Goal: Task Accomplishment & Management: Use online tool/utility

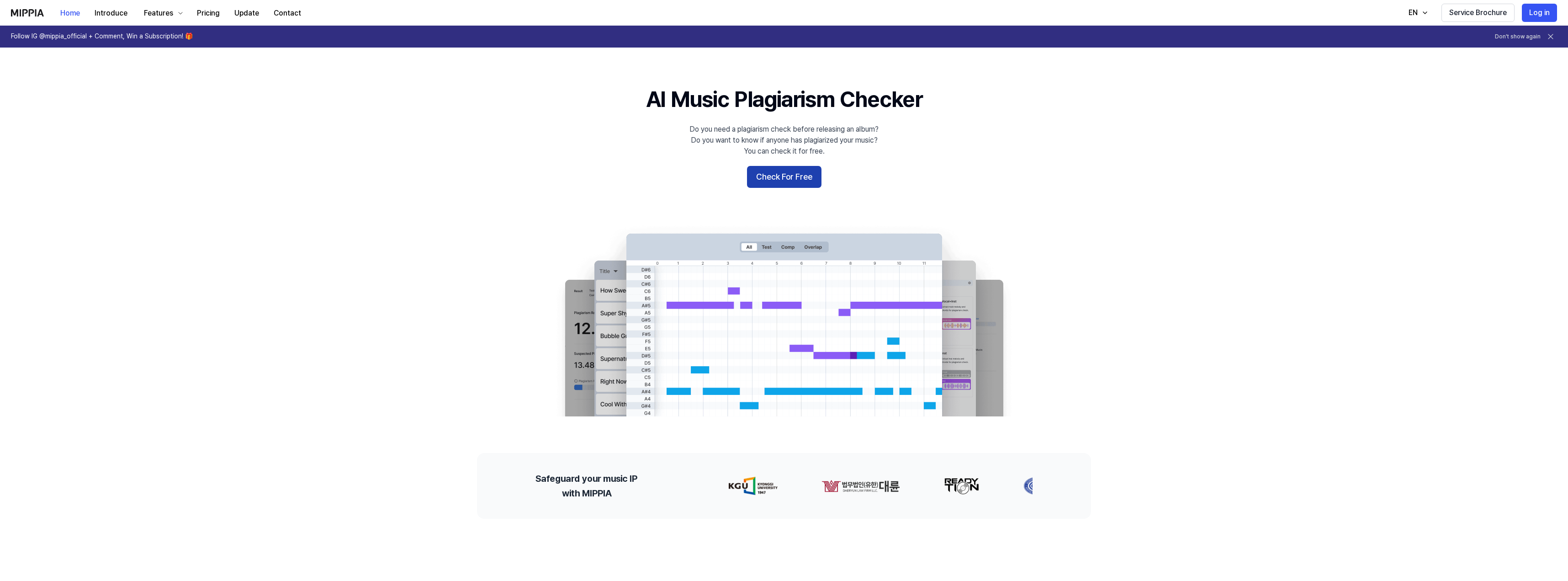
click at [797, 172] on button "Check For Free" at bounding box center [784, 177] width 74 height 22
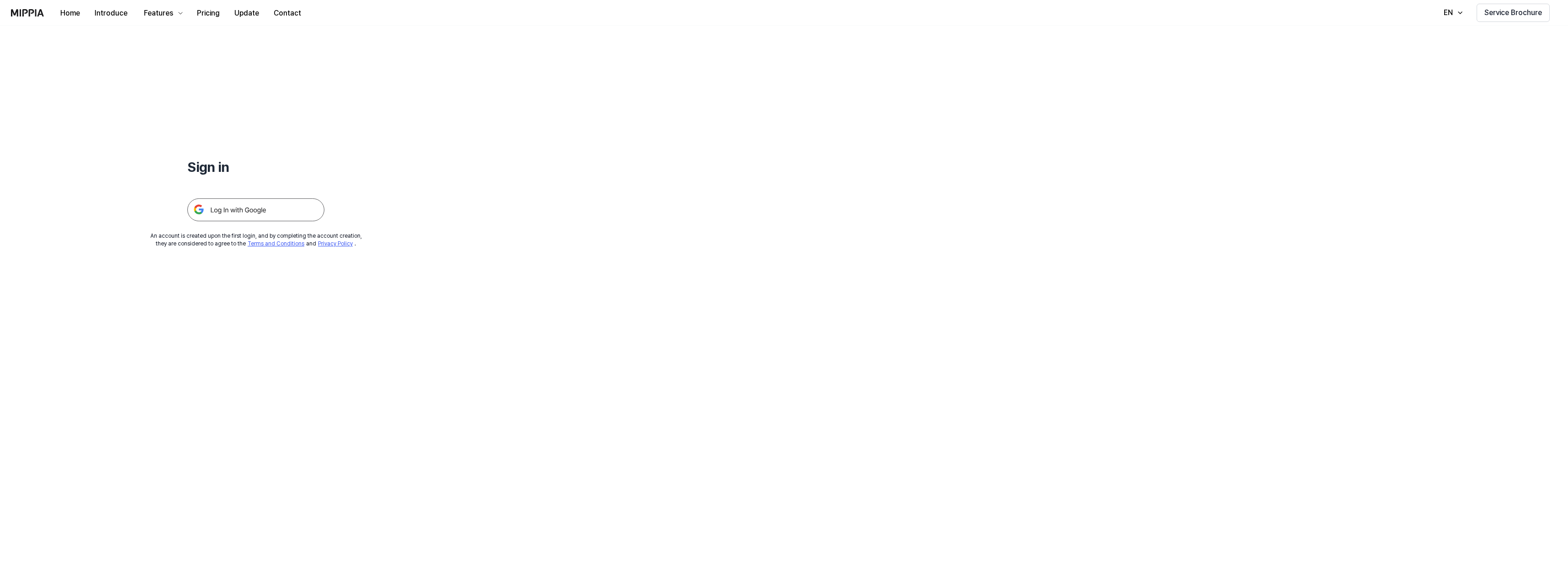
click at [222, 206] on img at bounding box center [256, 209] width 137 height 23
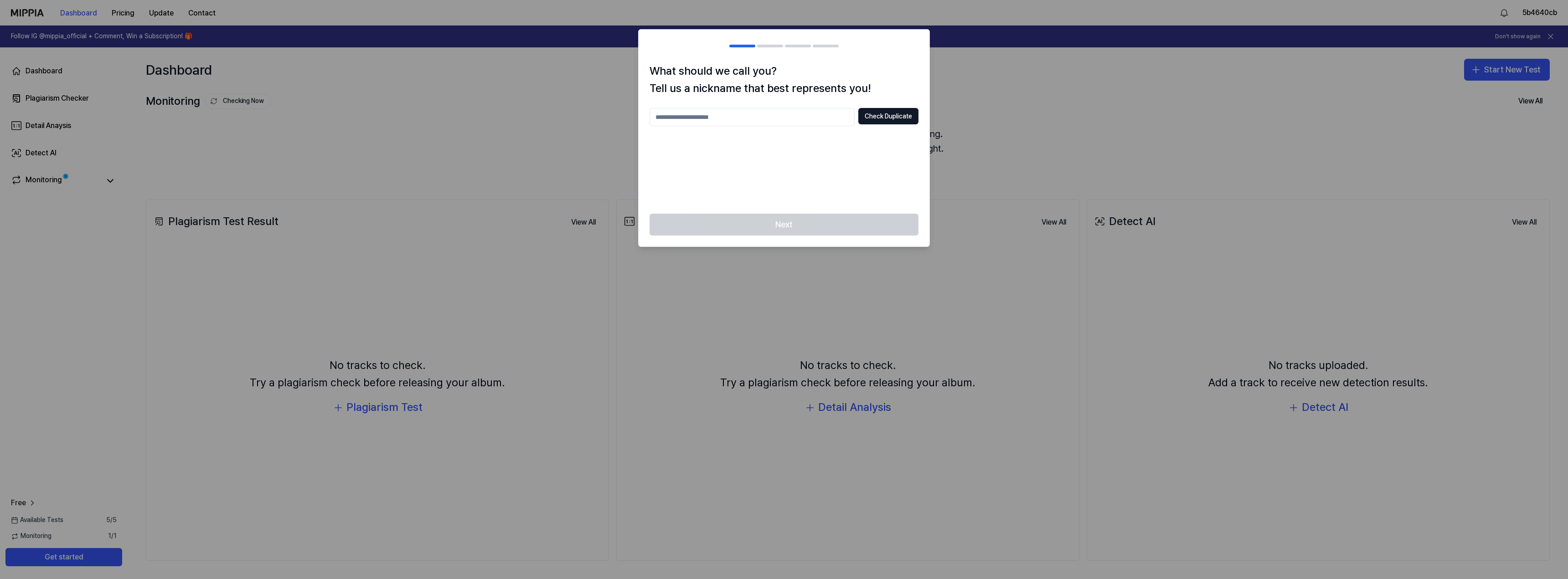
click at [734, 117] on input "text" at bounding box center [752, 117] width 205 height 18
type input "********"
click at [876, 111] on button "Check Duplicate" at bounding box center [888, 116] width 60 height 16
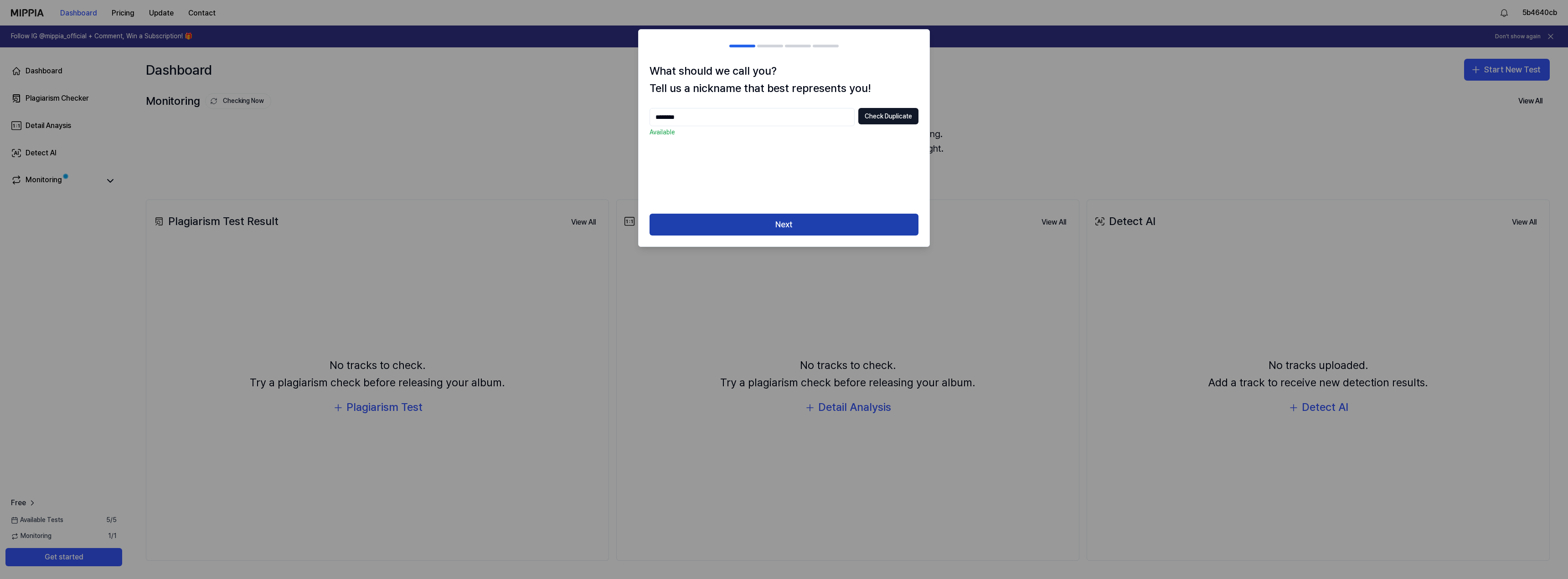
click at [757, 227] on button "Next" at bounding box center [784, 224] width 269 height 22
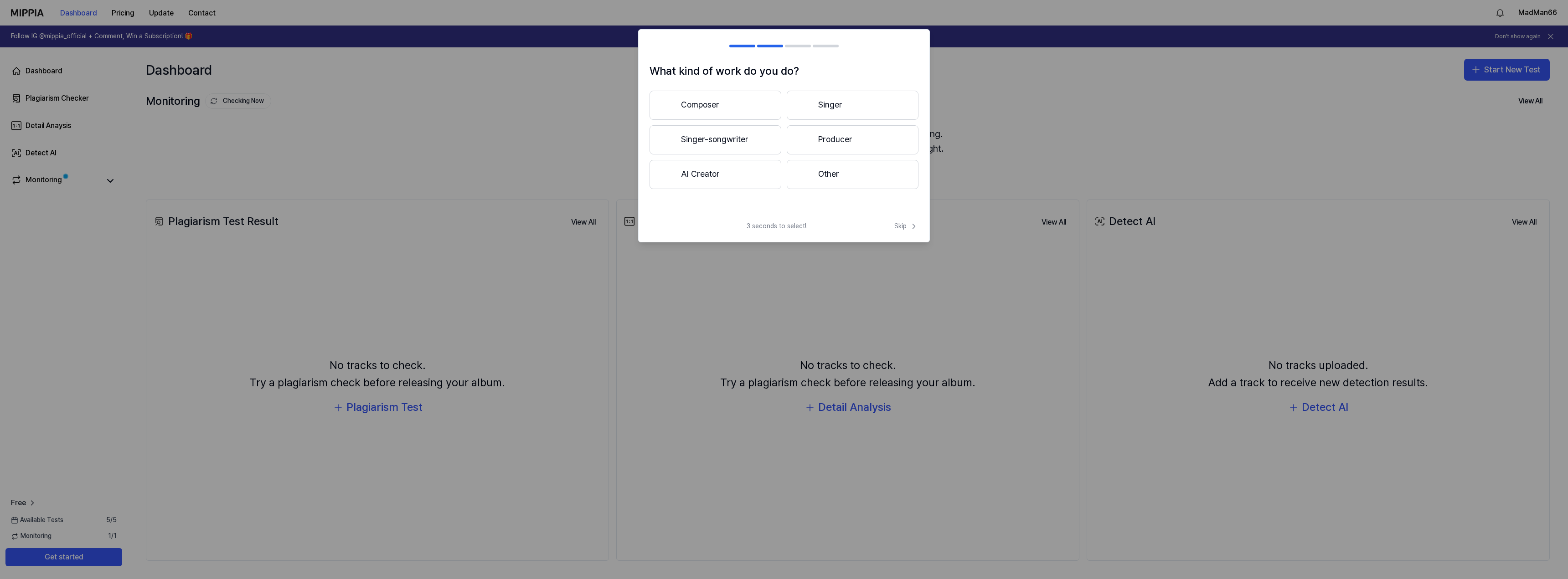
click at [706, 164] on button "AI Creator" at bounding box center [715, 175] width 131 height 29
click at [692, 140] on button "Less than 3 years" at bounding box center [715, 140] width 131 height 30
click at [710, 97] on button "Pop" at bounding box center [715, 105] width 131 height 29
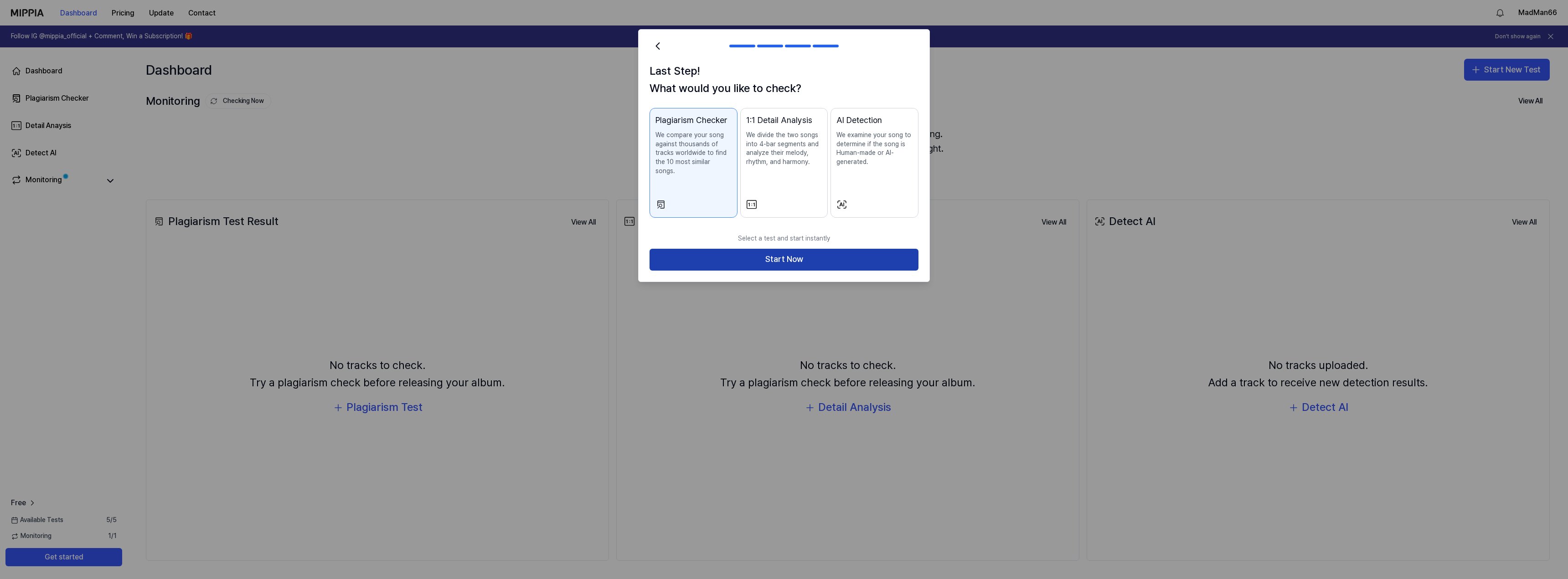
click at [793, 250] on button "Start Now" at bounding box center [784, 260] width 269 height 22
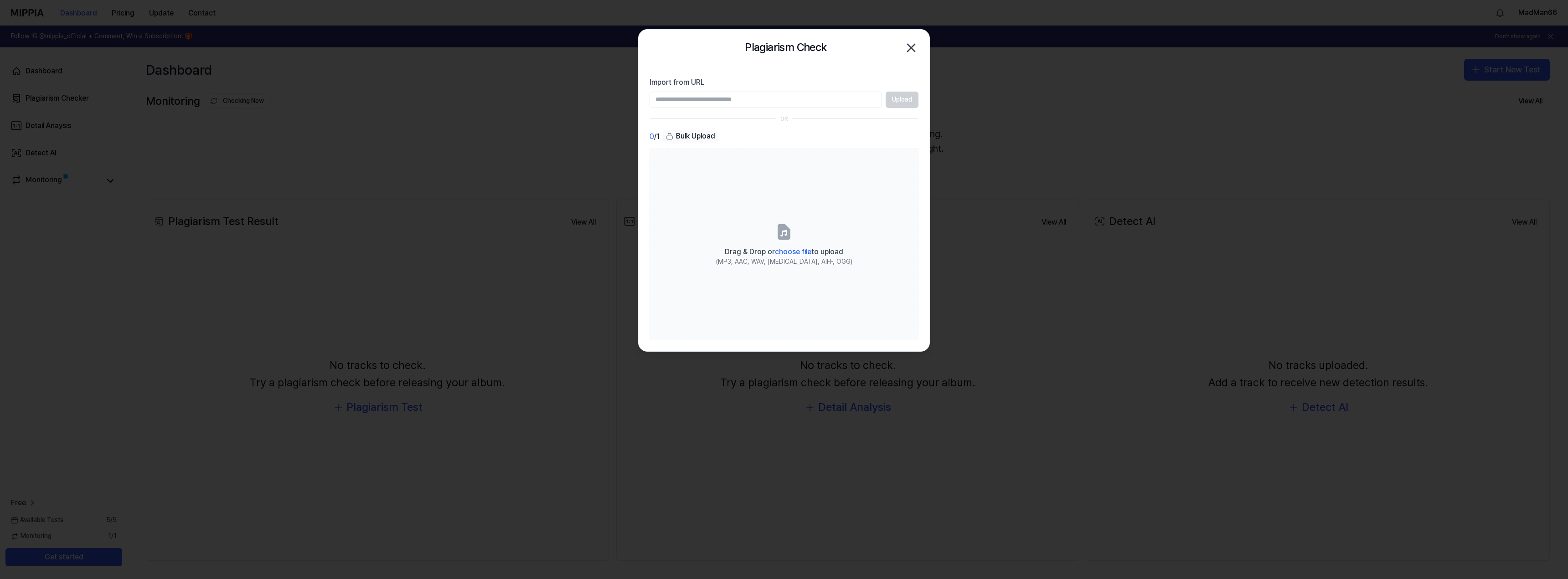
click at [718, 102] on input "Import from URL" at bounding box center [766, 100] width 233 height 16
click at [821, 83] on label "Import from URL" at bounding box center [784, 83] width 269 height 11
click at [821, 92] on input "Import from URL" at bounding box center [766, 100] width 233 height 16
click at [913, 41] on icon "button" at bounding box center [911, 48] width 15 height 15
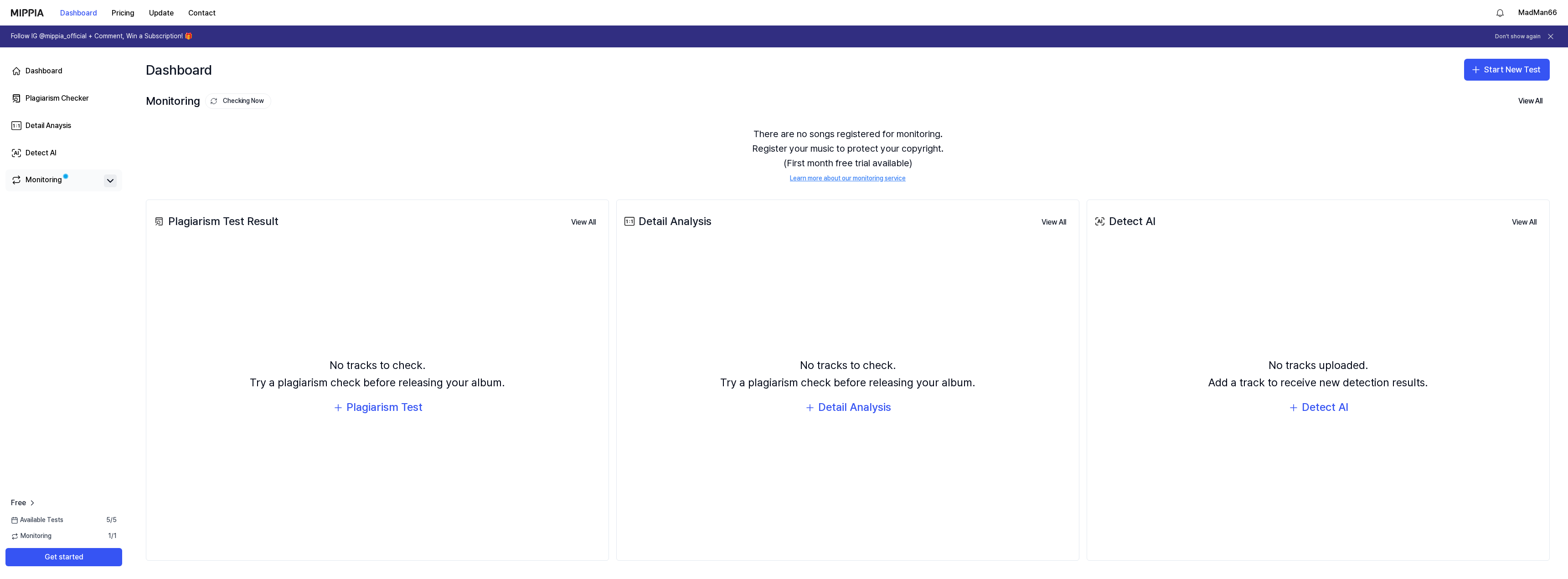
click at [111, 181] on icon at bounding box center [110, 181] width 11 height 11
click at [75, 95] on div "Plagiarism Checker" at bounding box center [57, 99] width 63 height 11
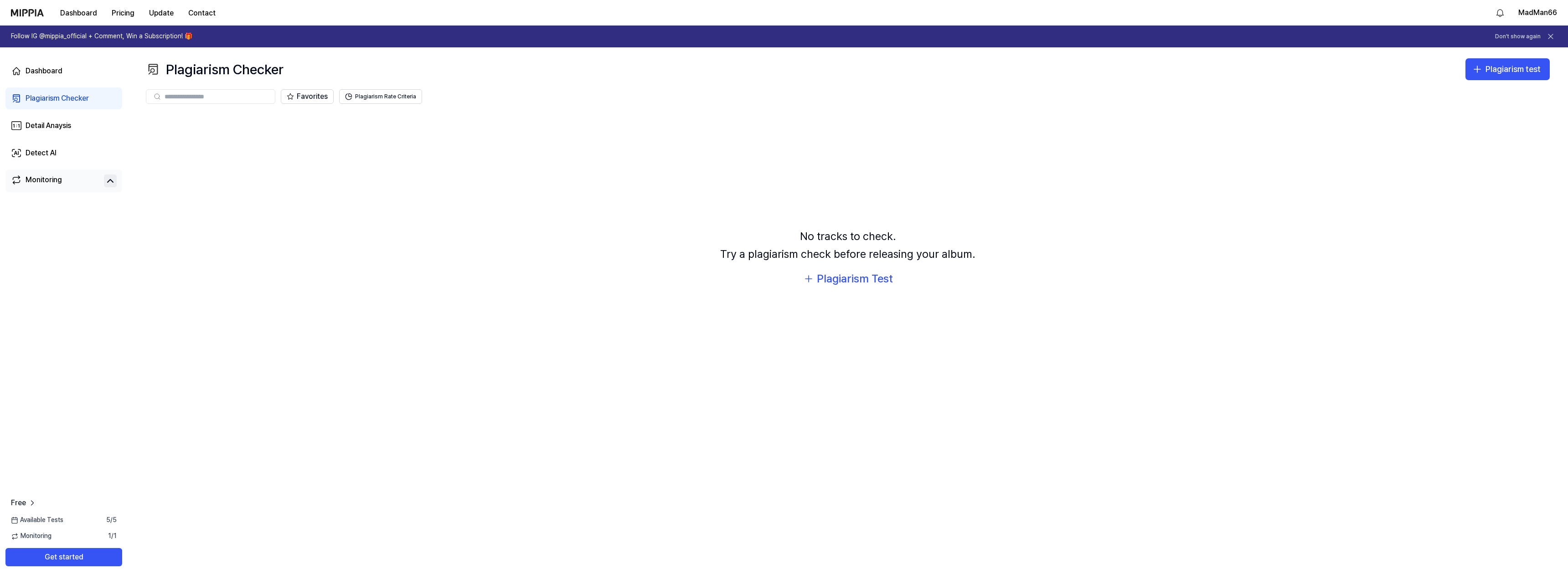
click at [232, 95] on input "text" at bounding box center [217, 96] width 105 height 8
